Goal: Transaction & Acquisition: Purchase product/service

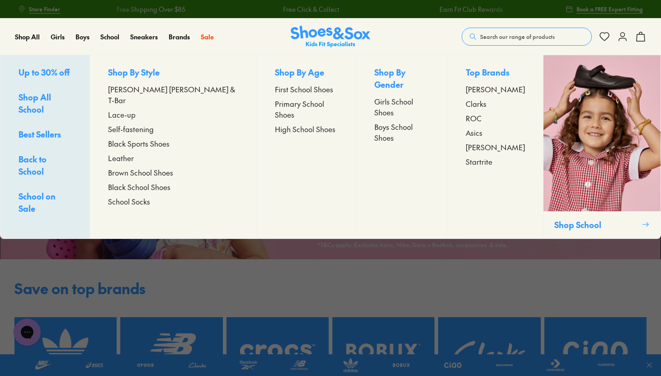
click at [385, 121] on span "Boys School Shoes" at bounding box center [402, 132] width 55 height 22
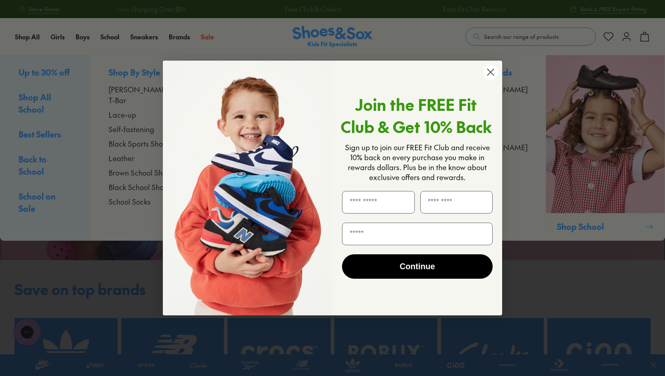
click at [257, 114] on img "POPUP Form" at bounding box center [248, 188] width 170 height 255
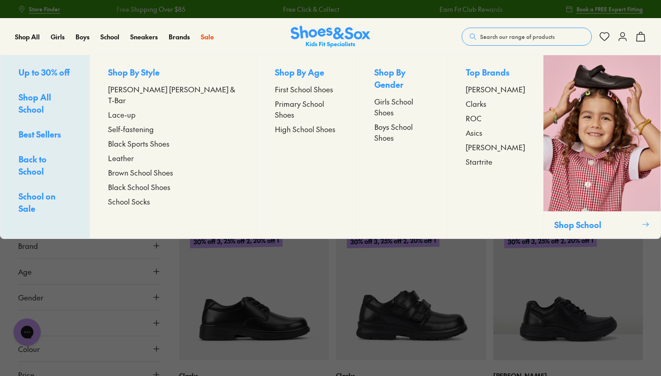
click at [275, 124] on span "High School Shoes" at bounding box center [305, 129] width 61 height 11
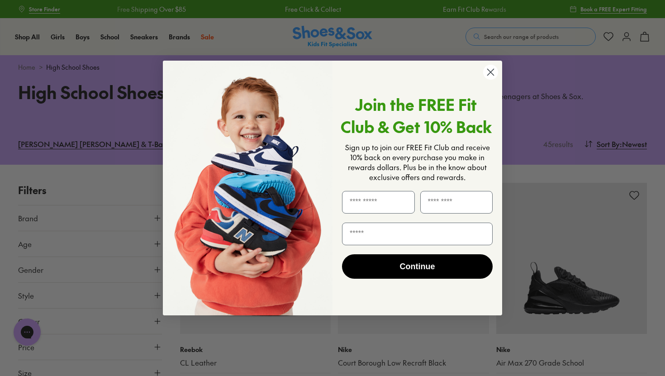
click at [486, 75] on circle "Close dialog" at bounding box center [490, 72] width 15 height 15
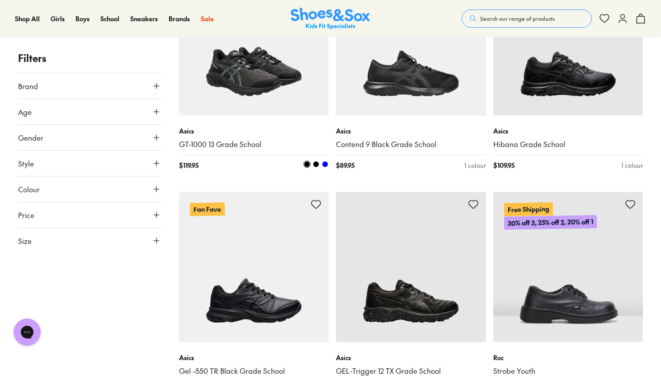
scroll to position [678, 0]
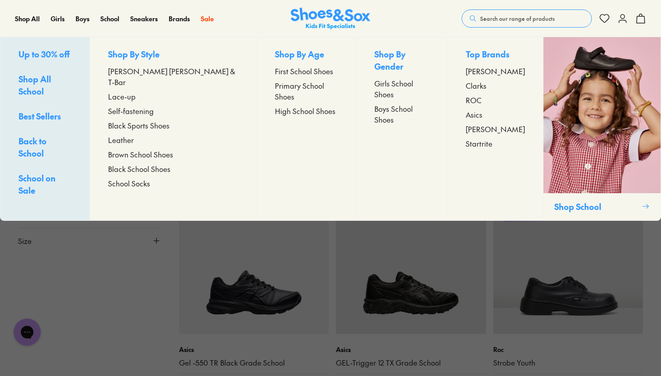
click at [394, 103] on span "Boys School Shoes" at bounding box center [402, 114] width 55 height 22
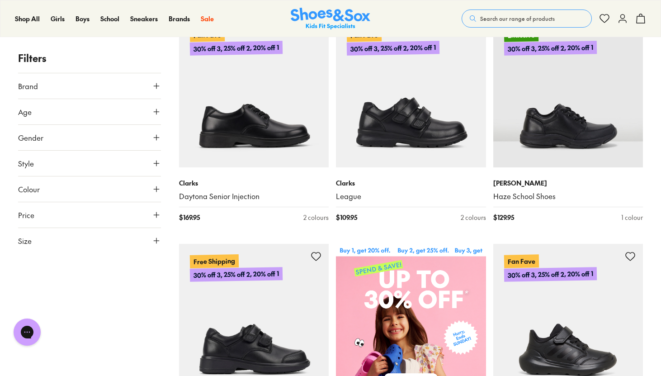
scroll to position [194, 0]
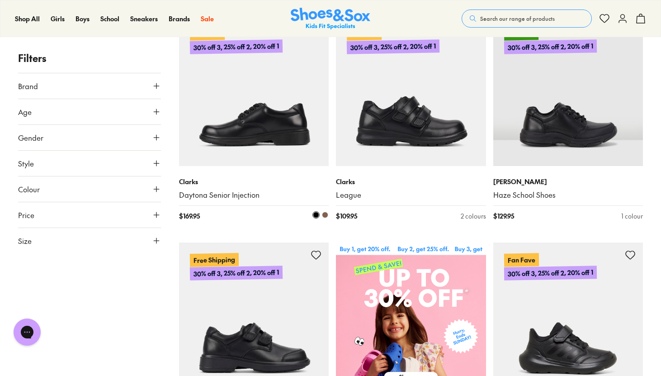
click at [252, 166] on img at bounding box center [254, 91] width 150 height 150
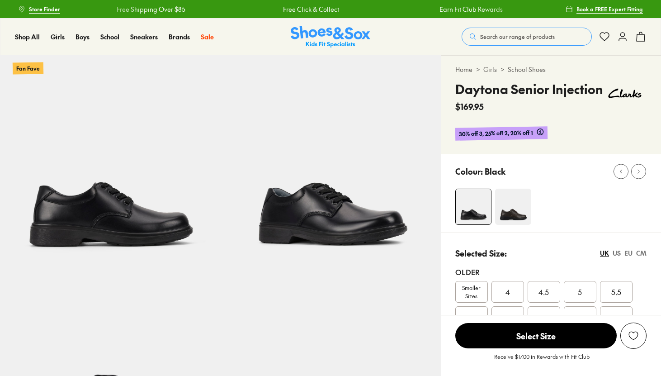
select select "*"
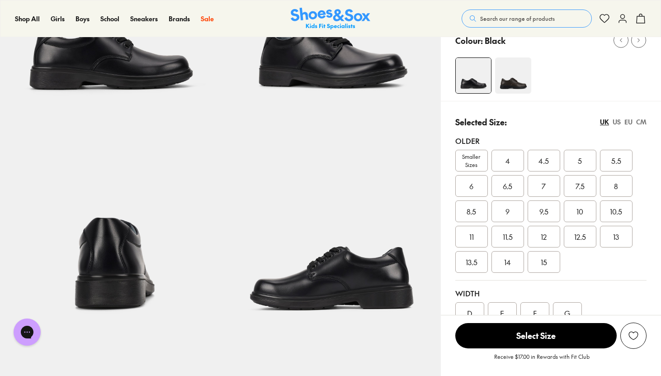
scroll to position [158, 0]
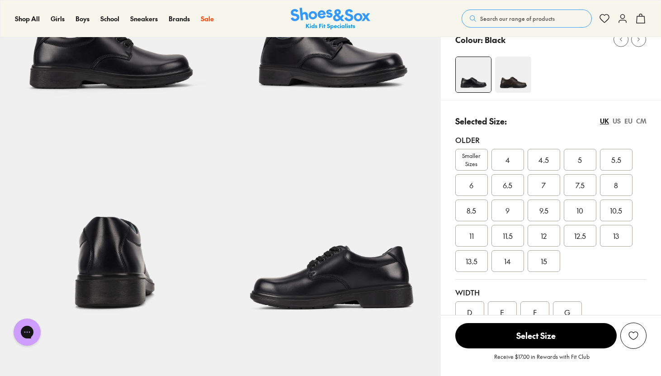
click at [644, 119] on div "CM" at bounding box center [642, 121] width 10 height 10
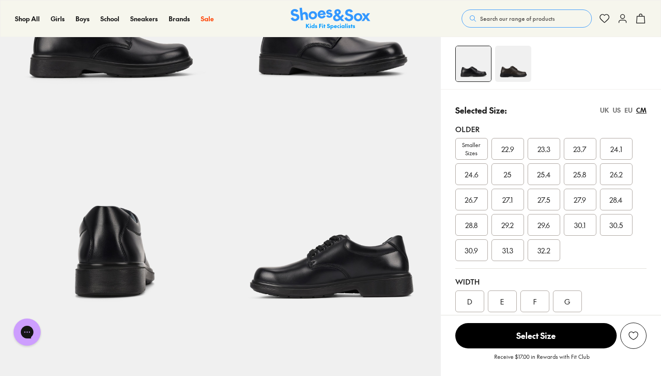
click at [617, 109] on div "US" at bounding box center [617, 110] width 8 height 10
click at [641, 109] on div "CM" at bounding box center [642, 110] width 10 height 10
click at [619, 176] on span "26.2" at bounding box center [616, 174] width 13 height 11
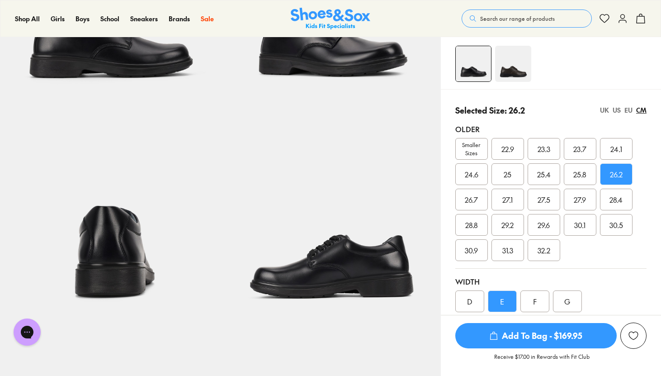
click at [608, 108] on div "UK" at bounding box center [604, 110] width 9 height 10
click at [616, 108] on div "US" at bounding box center [617, 110] width 8 height 10
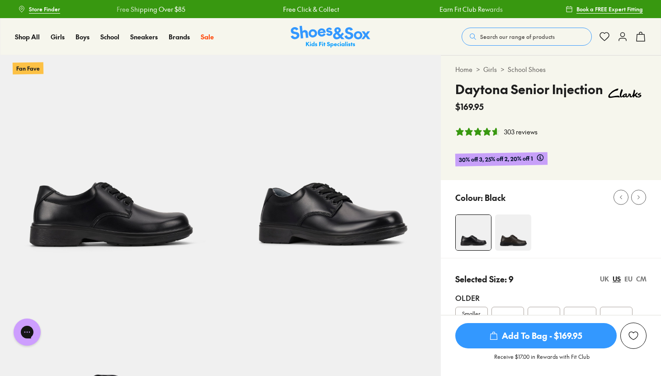
click at [511, 333] on span "Add To Bag - $169.95" at bounding box center [537, 335] width 162 height 25
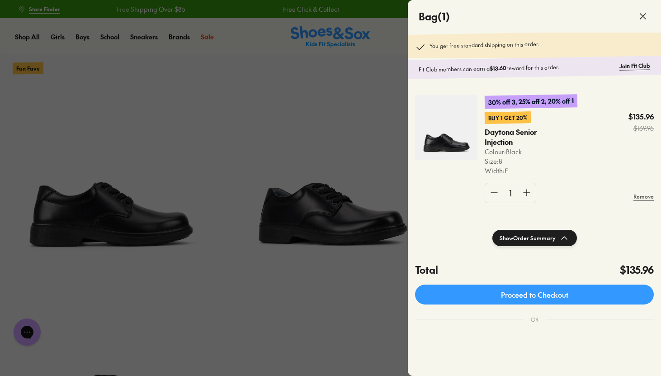
click at [352, 148] on div at bounding box center [330, 188] width 661 height 376
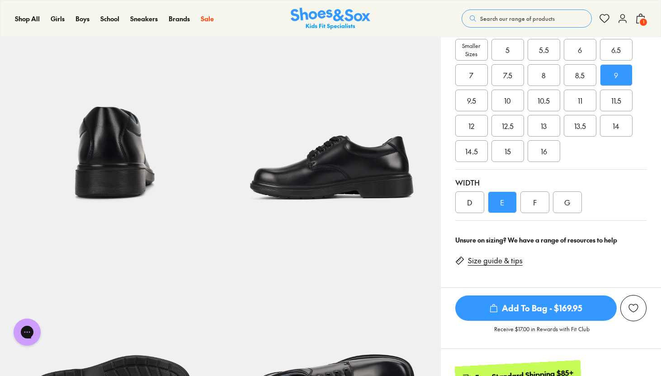
scroll to position [268, 0]
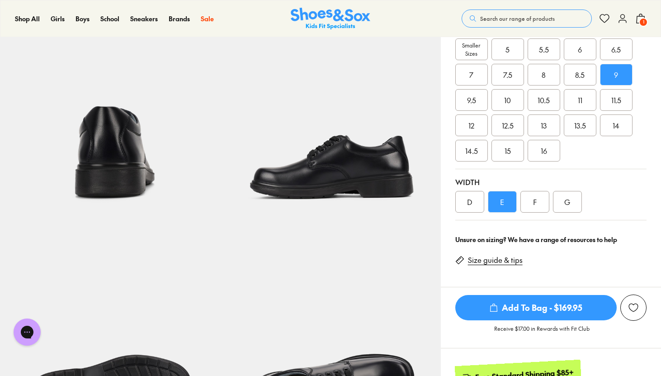
click at [474, 105] on span "9.5" at bounding box center [471, 100] width 9 height 11
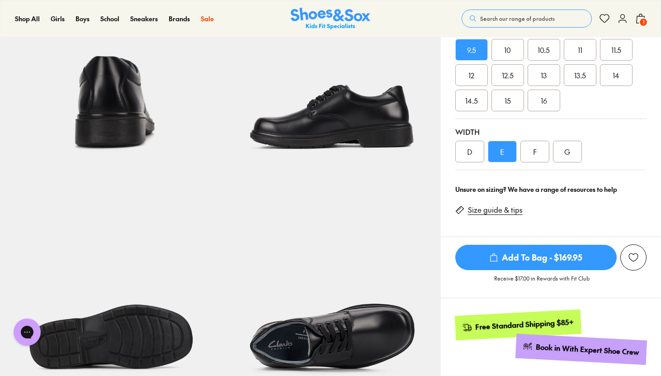
scroll to position [252, 0]
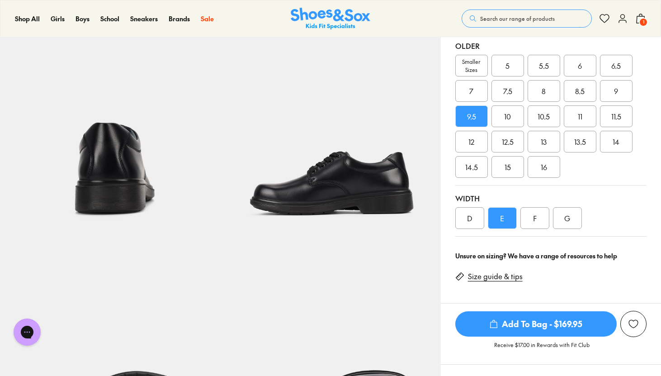
click at [543, 212] on div "F" at bounding box center [535, 218] width 29 height 22
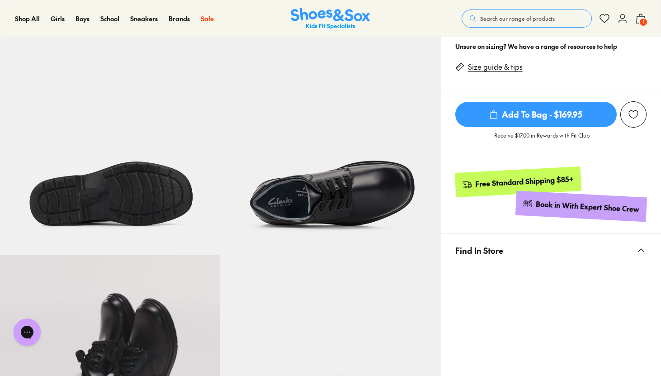
scroll to position [395, 0]
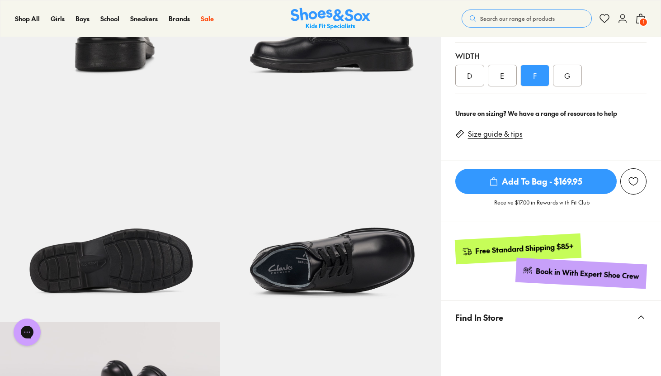
click at [507, 77] on div "E" at bounding box center [502, 76] width 29 height 22
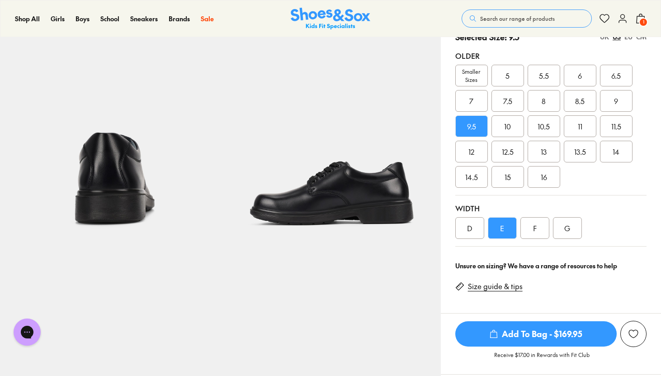
click at [612, 100] on div "9" at bounding box center [616, 101] width 33 height 22
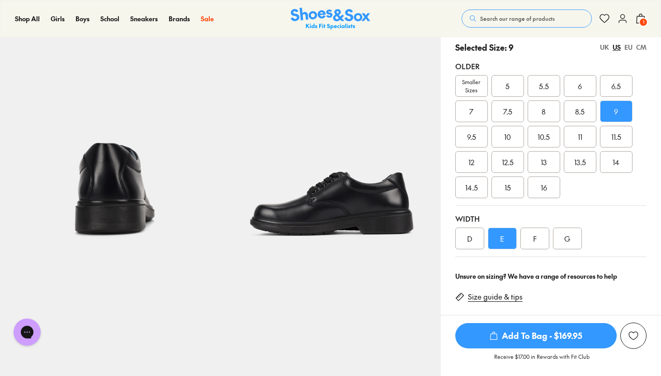
click at [642, 50] on div "CM" at bounding box center [642, 48] width 10 height 10
click at [616, 47] on div "US" at bounding box center [617, 48] width 8 height 10
click at [646, 18] on span "1" at bounding box center [643, 22] width 9 height 9
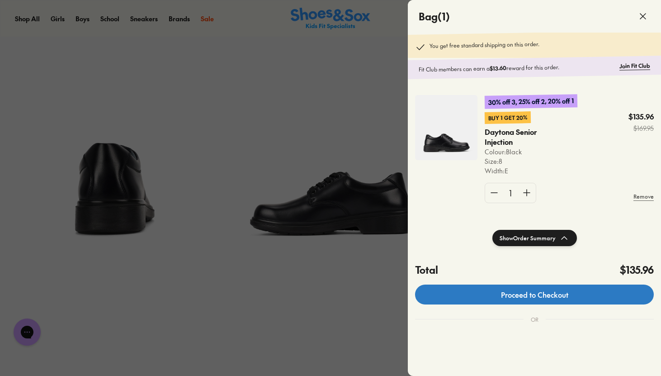
click at [576, 297] on link "Proceed to Checkout" at bounding box center [534, 295] width 239 height 20
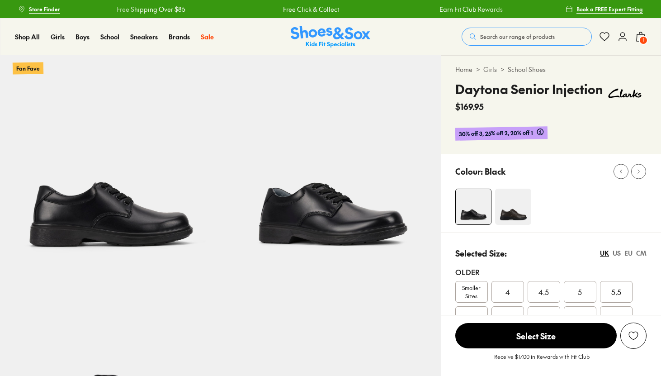
select select "*"
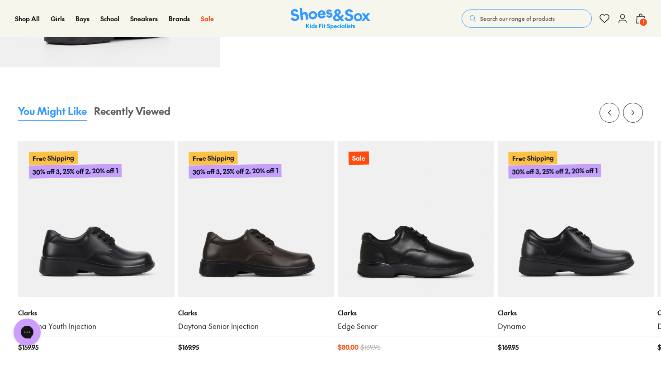
scroll to position [1561, 0]
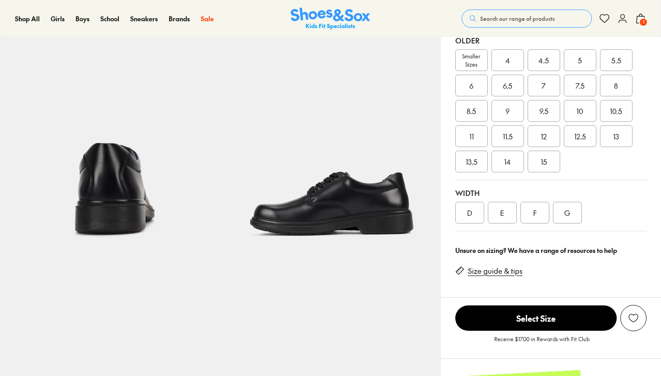
select select "*"
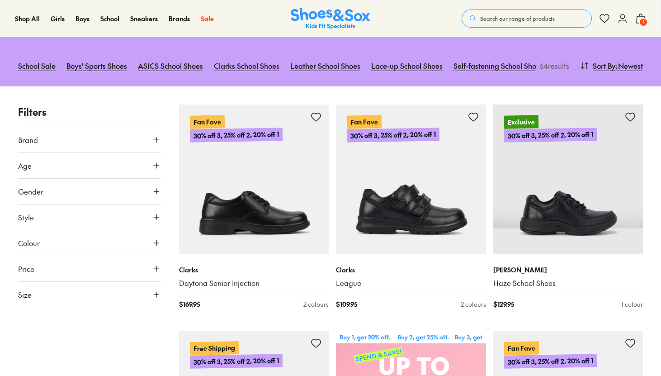
scroll to position [178, 0]
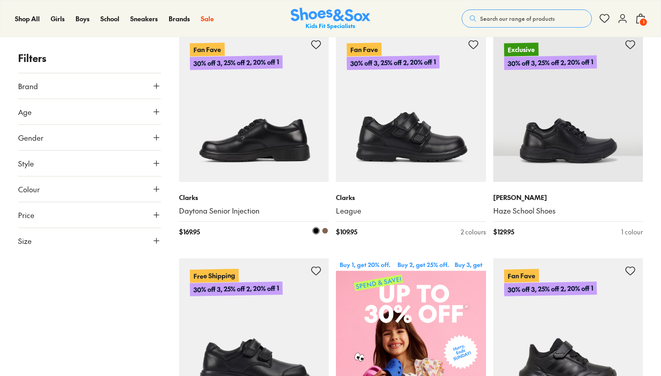
click at [233, 167] on img at bounding box center [254, 107] width 150 height 150
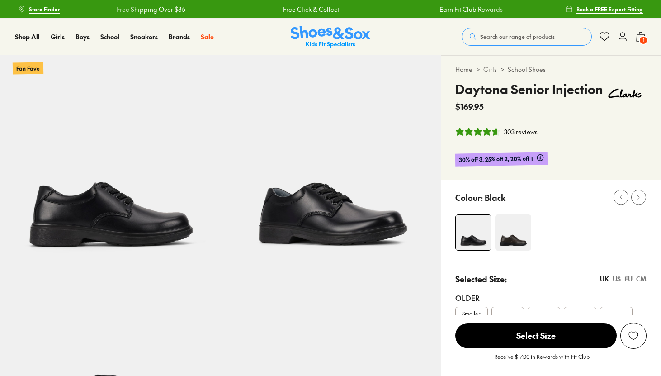
select select "*"
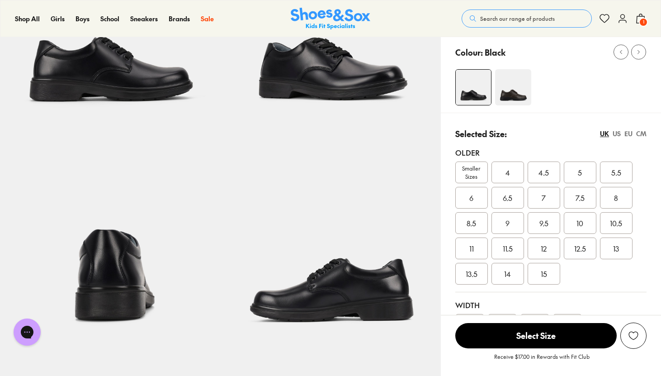
click at [625, 197] on div "8" at bounding box center [616, 198] width 33 height 22
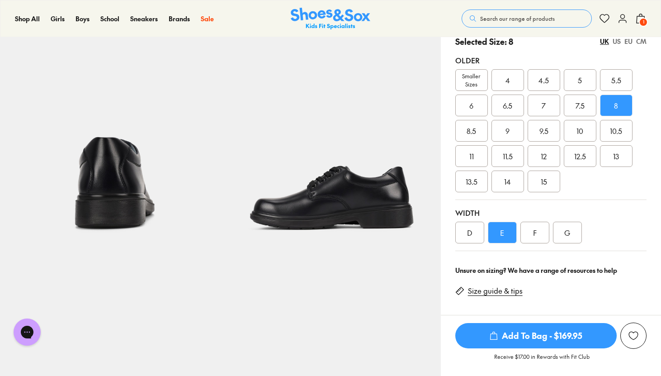
scroll to position [238, 0]
click at [557, 340] on span "Add To Bag - $169.95" at bounding box center [537, 335] width 162 height 25
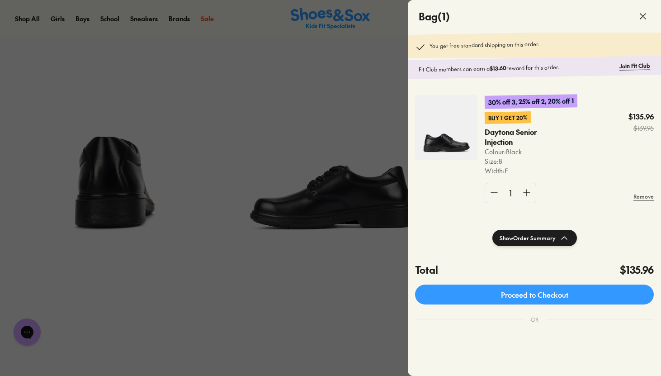
click at [346, 209] on div at bounding box center [330, 188] width 661 height 376
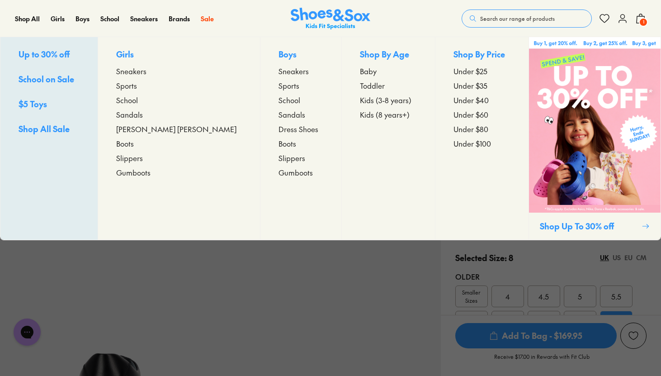
scroll to position [0, 0]
